Goal: Task Accomplishment & Management: Manage account settings

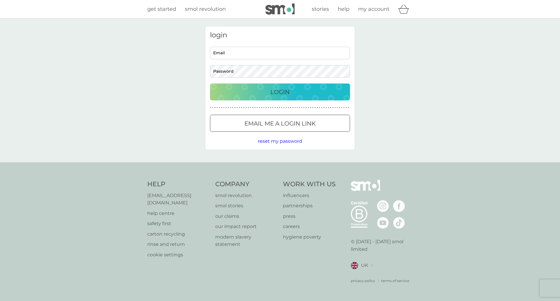
type input "[PERSON_NAME][EMAIL_ADDRESS][DOMAIN_NAME]"
click at [285, 93] on p "Login" at bounding box center [279, 91] width 19 height 9
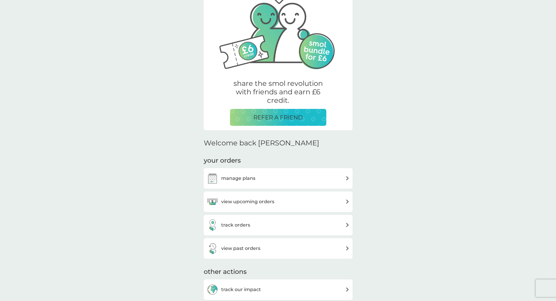
scroll to position [58, 0]
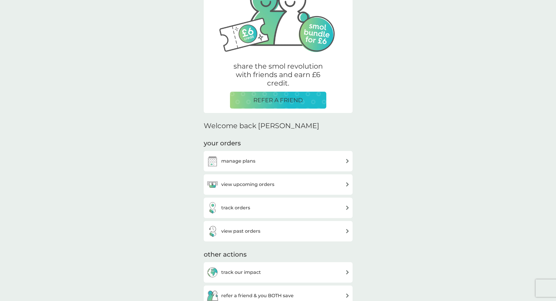
click at [235, 162] on h3 "manage plans" at bounding box center [238, 161] width 34 height 8
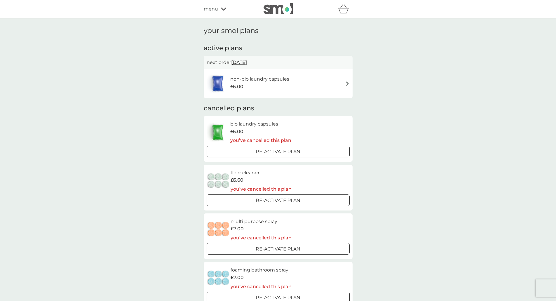
click at [260, 79] on h6 "non-bio laundry capsules" at bounding box center [259, 79] width 59 height 8
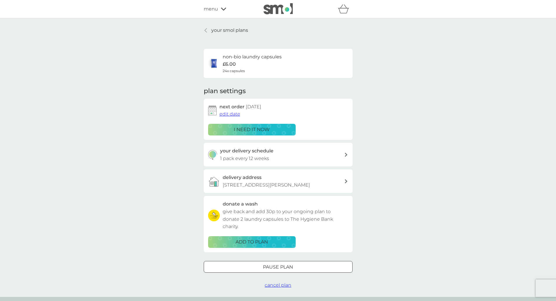
click at [233, 114] on span "edit date" at bounding box center [229, 114] width 21 height 6
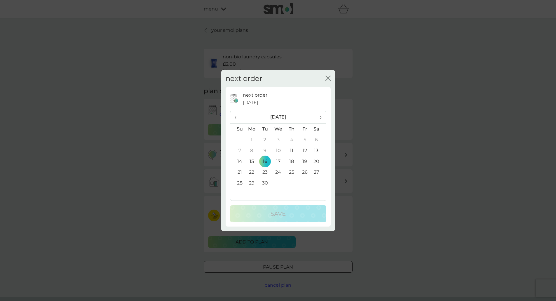
click at [320, 118] on span "›" at bounding box center [318, 117] width 6 height 12
click at [322, 118] on th "›" at bounding box center [318, 117] width 15 height 13
click at [240, 192] on td "30" at bounding box center [237, 193] width 15 height 11
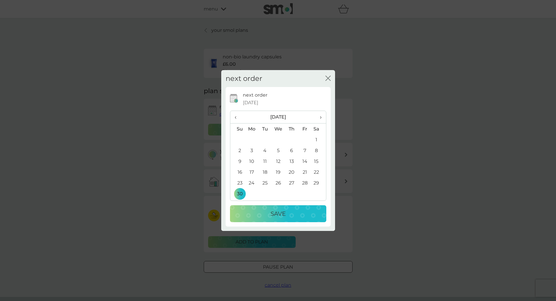
click at [271, 212] on p "Save" at bounding box center [277, 213] width 15 height 9
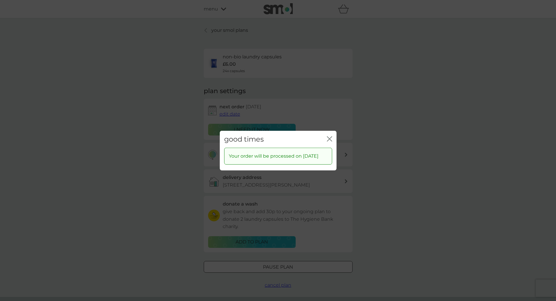
click at [329, 136] on icon "close" at bounding box center [330, 138] width 2 height 5
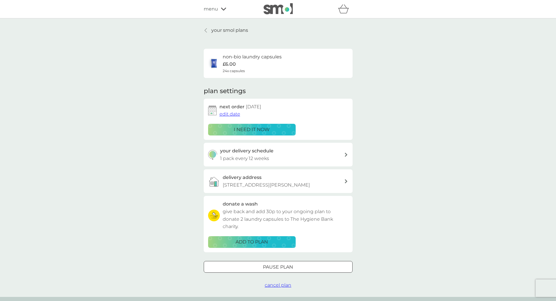
click at [223, 8] on icon at bounding box center [223, 9] width 5 height 4
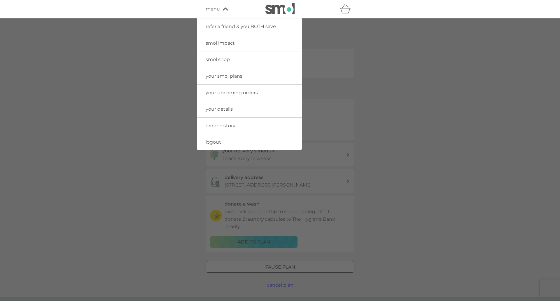
click at [226, 59] on span "smol shop" at bounding box center [218, 60] width 24 height 6
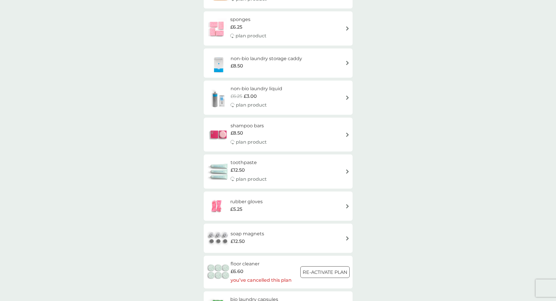
scroll to position [613, 0]
